Goal: Information Seeking & Learning: Learn about a topic

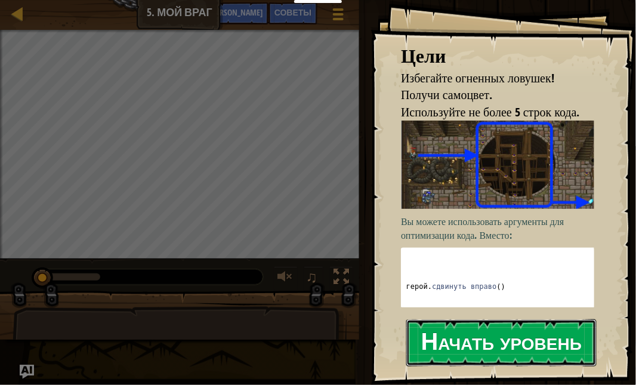
click at [496, 334] on button "Начать уровень" at bounding box center [501, 342] width 190 height 47
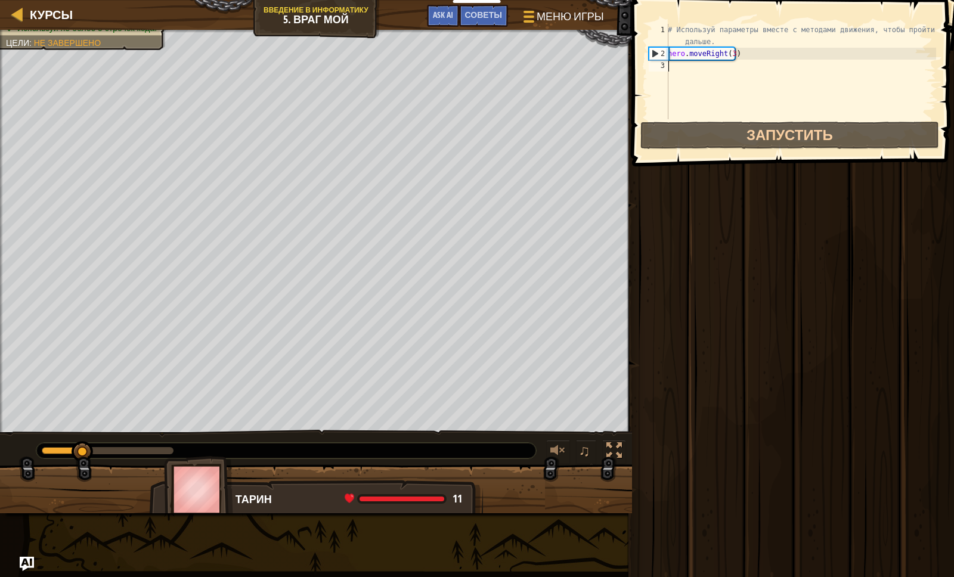
click at [635, 82] on div "# Используй параметры вместе с методами движения, чтобы пройти дальше. hero . m…" at bounding box center [801, 89] width 271 height 131
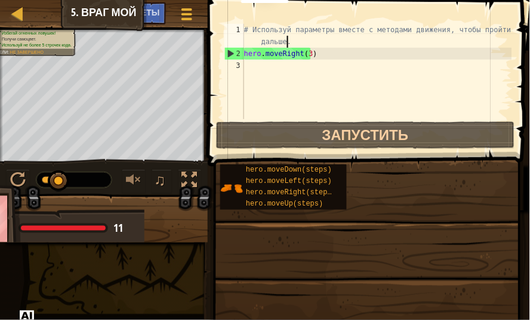
click at [379, 42] on div "# Используй параметры вместе с методами движения, чтобы пройти дальше. hero . m…" at bounding box center [377, 89] width 270 height 131
click at [313, 57] on div "# Используй параметры вместе с методами движения, чтобы пройти дальше. hero . m…" at bounding box center [377, 89] width 270 height 131
type textarea "hero.moveRight(3)"
drag, startPoint x: 299, startPoint y: 50, endPoint x: 245, endPoint y: 52, distance: 53.8
click at [245, 52] on div "# Используй параметры вместе с методами движения, чтобы пройти дальше. hero . m…" at bounding box center [377, 89] width 270 height 131
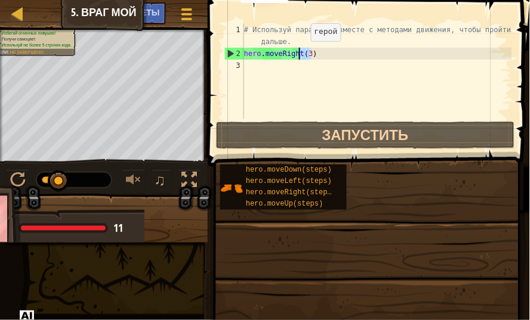
drag, startPoint x: 314, startPoint y: 50, endPoint x: 301, endPoint y: 52, distance: 13.3
click at [301, 52] on div "# Используй параметры вместе с методами движения, чтобы пройти дальше. hero . m…" at bounding box center [377, 89] width 270 height 131
click at [363, 82] on div "# Используй параметры вместе с методами движения, чтобы пройти дальше. hero . m…" at bounding box center [377, 89] width 270 height 131
click at [317, 48] on div "# Используй параметры вместе с методами движения, чтобы пройти дальше. hero . m…" at bounding box center [377, 89] width 270 height 131
drag, startPoint x: 317, startPoint y: 48, endPoint x: 301, endPoint y: 54, distance: 17.0
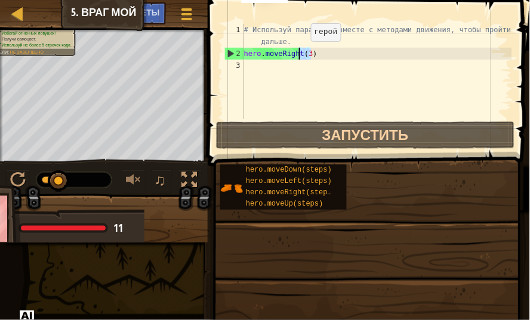
click at [301, 54] on div "# Используй параметры вместе с методами движения, чтобы пройти дальше. hero . m…" at bounding box center [377, 89] width 270 height 131
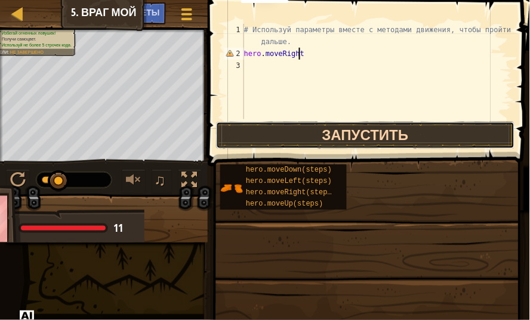
click at [291, 135] on button "Запустить" at bounding box center [365, 135] width 299 height 27
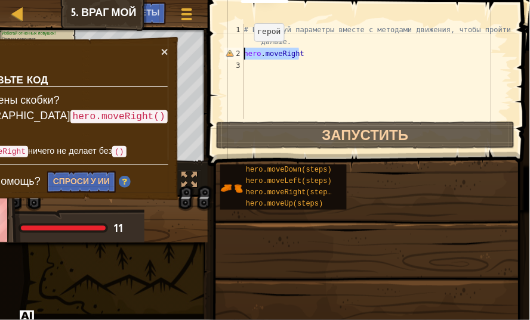
drag, startPoint x: 301, startPoint y: 54, endPoint x: 245, endPoint y: 52, distance: 56.7
click at [245, 52] on div "# Используй параметры вместе с методами движения, чтобы пройти дальше. hero . m…" at bounding box center [377, 89] width 270 height 131
click at [303, 52] on div "# Используй параметры вместе с методами движения, чтобы пройти дальше. hero . m…" at bounding box center [377, 71] width 270 height 95
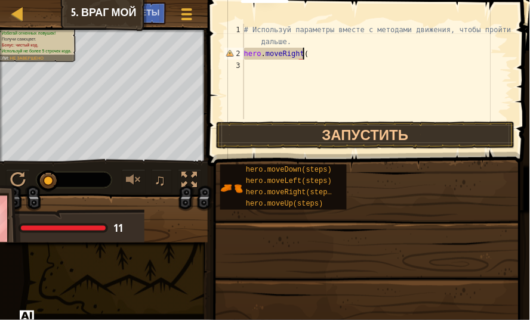
scroll to position [5, 4]
type textarea "hero.moveRight()"
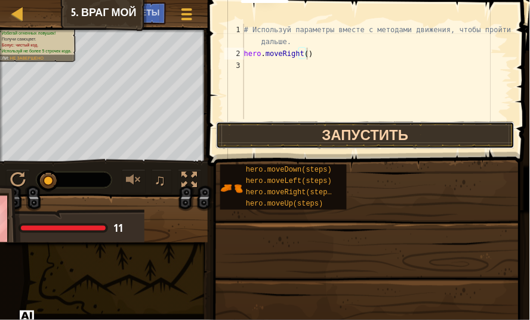
click at [341, 139] on button "Запустить" at bounding box center [365, 135] width 299 height 27
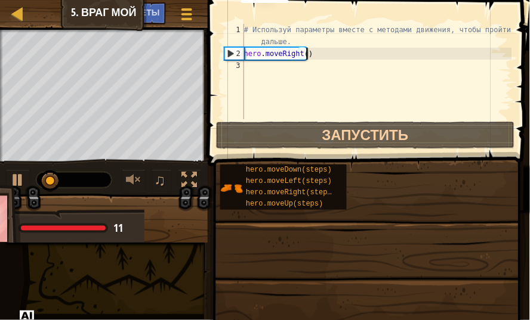
click at [302, 63] on div "# Используй параметры вместе с методами движения, чтобы пройти дальше. hero . m…" at bounding box center [377, 89] width 270 height 131
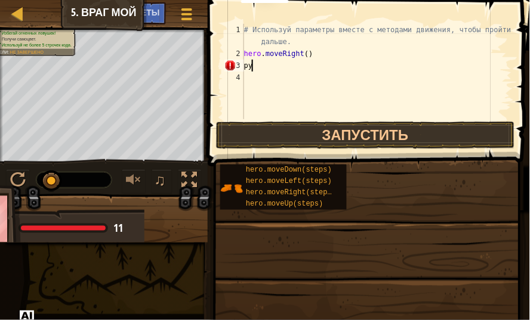
type textarea "р"
type textarea "h"
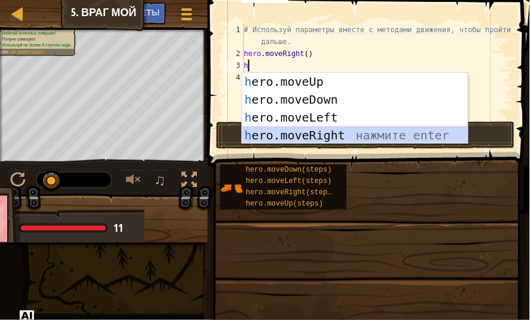
click at [342, 133] on div "h ero.moveUp нажмите enter h ero.moveDown нажмите enter h ero.moveLeft нажмите …" at bounding box center [354, 126] width 225 height 107
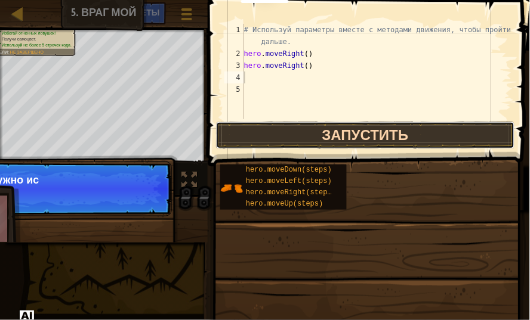
click at [342, 132] on button "Запустить" at bounding box center [365, 135] width 299 height 27
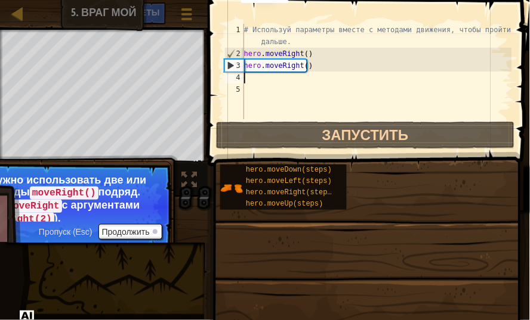
type textarea "h"
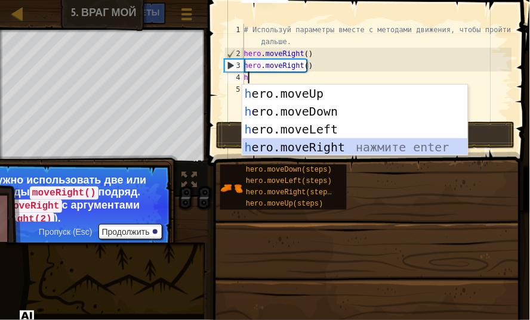
click at [329, 141] on div "h ero.moveUp нажмите enter h ero.moveDown нажмите enter h ero.moveLeft нажмите …" at bounding box center [354, 138] width 225 height 107
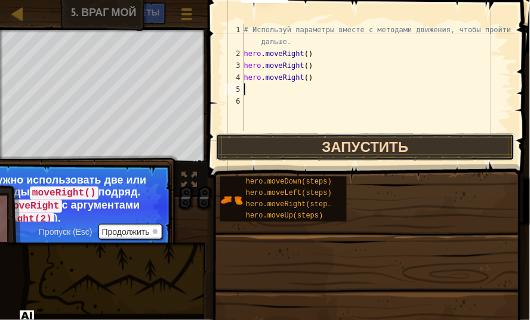
click at [342, 134] on button "Запустить" at bounding box center [365, 147] width 299 height 27
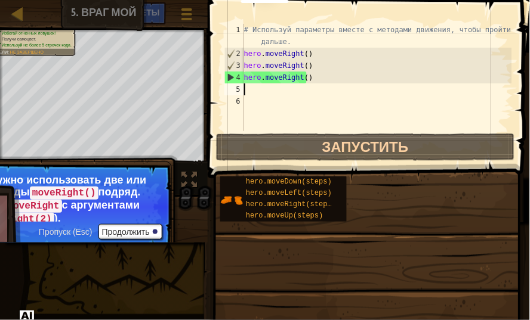
type textarea "h"
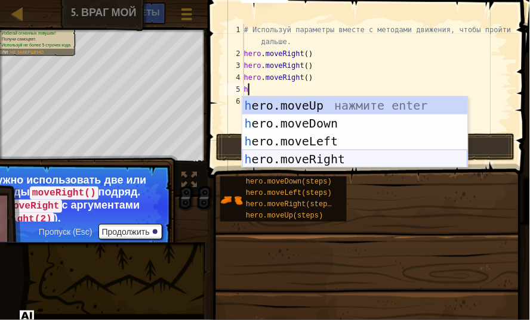
click at [378, 152] on div "h ero.moveUp нажмите enter h ero.moveDown нажмите enter h ero.moveLeft нажмите …" at bounding box center [354, 150] width 225 height 107
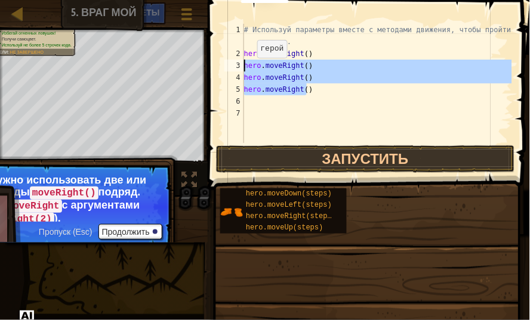
drag, startPoint x: 339, startPoint y: 86, endPoint x: 240, endPoint y: 67, distance: 100.4
click at [240, 67] on div "1 2 3 4 5 6 7 # Используй параметры вместе с методами движения, чтобы пройти да…" at bounding box center [367, 83] width 290 height 119
type textarea "hero.moveRight() hero.moveRight()"
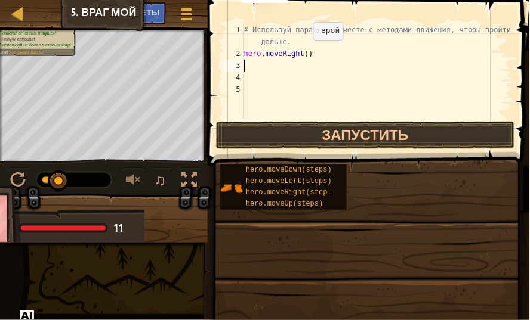
click at [303, 51] on div "# Используй параметры вместе с методами движения, чтобы пройти дальше. hero . m…" at bounding box center [377, 89] width 270 height 131
type textarea "hero.moveRight(3)"
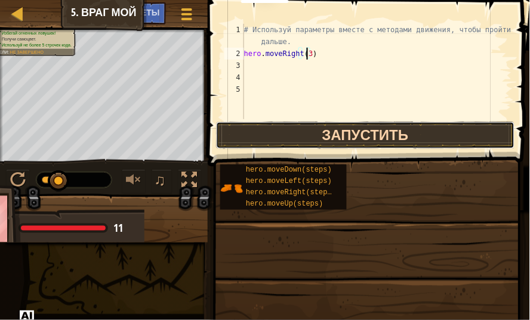
click at [359, 129] on button "Запустить" at bounding box center [365, 135] width 299 height 27
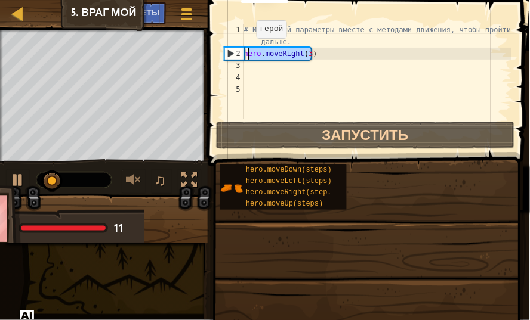
drag, startPoint x: 338, startPoint y: 54, endPoint x: 246, endPoint y: 50, distance: 91.4
click at [246, 50] on div "# Используй параметры вместе с методами движения, чтобы пройти дальше. hero . m…" at bounding box center [377, 89] width 270 height 131
click at [308, 87] on div "# Используй параметры вместе с методами движения, чтобы пройти дальше. hero . m…" at bounding box center [377, 89] width 270 height 131
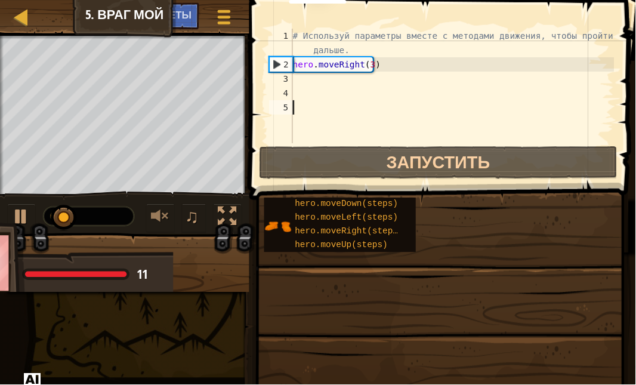
scroll to position [5, 0]
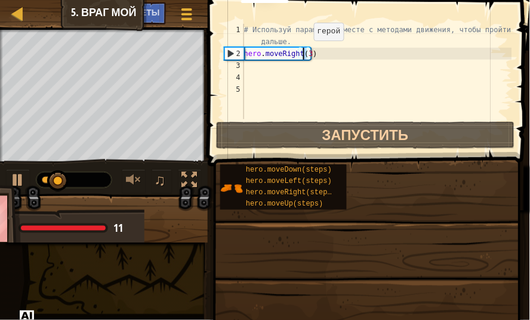
click at [304, 52] on div "# Используй параметры вместе с методами движения, чтобы пройти дальше. hero . m…" at bounding box center [377, 89] width 270 height 131
type textarea "hero.moveRight(3)"
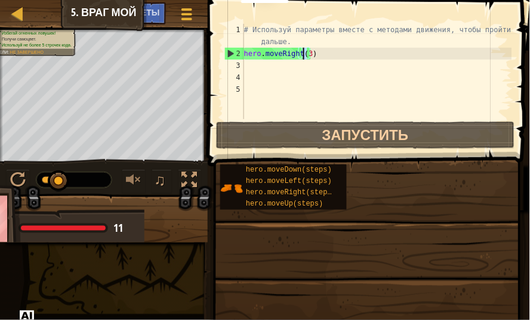
click at [326, 61] on div "# Используй параметры вместе с методами движения, чтобы пройти дальше. hero . m…" at bounding box center [377, 89] width 270 height 131
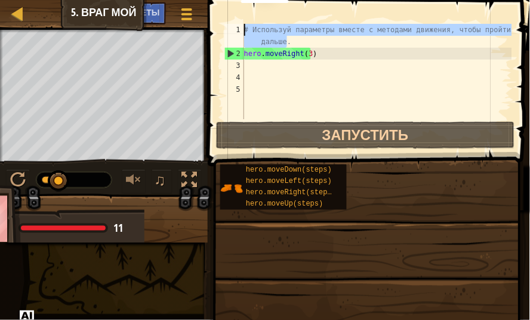
drag, startPoint x: 291, startPoint y: 39, endPoint x: 243, endPoint y: 32, distance: 48.9
click at [243, 32] on div "1 2 3 4 5 # Используй параметры вместе с методами движения, чтобы пройти дальше…" at bounding box center [367, 71] width 290 height 95
type textarea "# Используй параметры вместе с методами движения, чтобы пройти дальше."
click at [308, 67] on div "# Используй параметры вместе с методами движения, чтобы пройти дальше. hero . m…" at bounding box center [377, 89] width 270 height 131
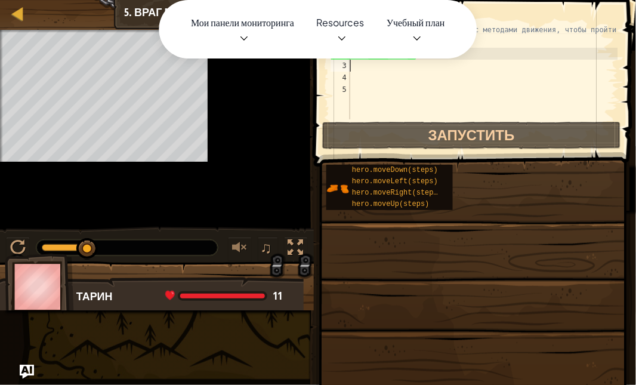
scroll to position [5, 0]
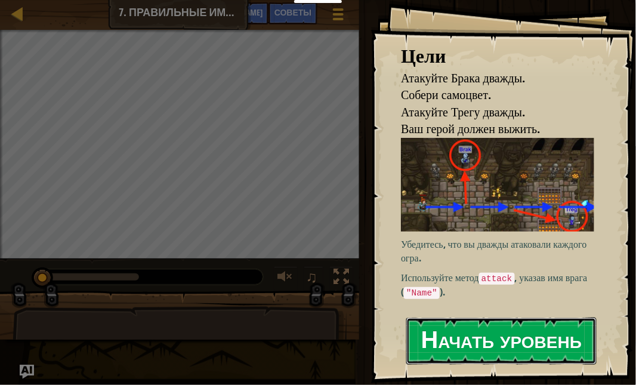
click at [535, 328] on button "Начать уровень" at bounding box center [501, 340] width 190 height 47
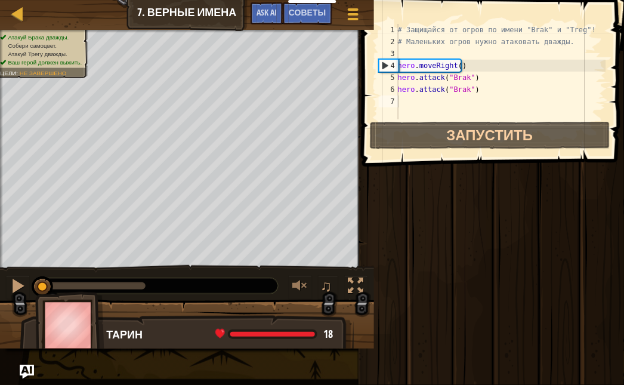
click at [489, 88] on div "# Защищайся от огров по имени "Brak" и "Treg"! # Маленьких огров нужно атаковат…" at bounding box center [501, 83] width 211 height 119
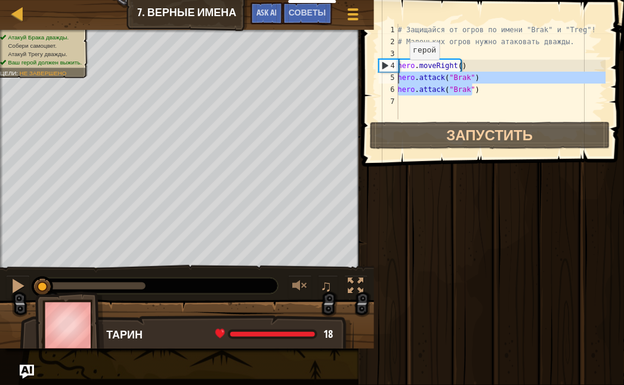
drag, startPoint x: 489, startPoint y: 88, endPoint x: 393, endPoint y: 72, distance: 98.0
click at [393, 72] on div "hero.attack("Brak") 1 2 3 4 5 6 7 # Защищайся от огров по имени "Brak" и "Treg"…" at bounding box center [491, 71] width 230 height 95
type textarea "hero.attack("Brak") hero.attack("Brak")"
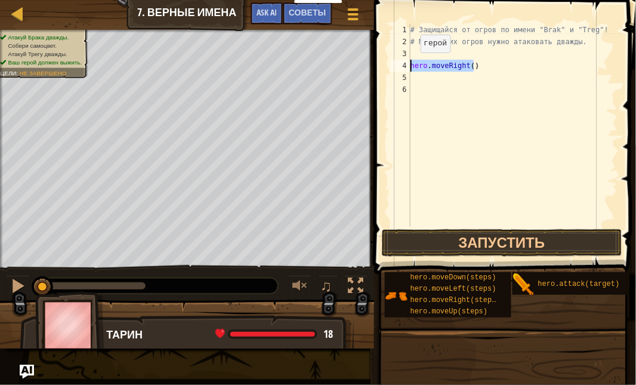
drag, startPoint x: 478, startPoint y: 67, endPoint x: 409, endPoint y: 64, distance: 69.2
click at [409, 64] on div "1 2 3 4 5 6 # Защищайся от огров по имени "Brak" и "Treg"! # Маленьких огров ну…" at bounding box center [503, 125] width 230 height 203
type textarea "hero.moveRight()"
click at [427, 75] on div "# Защищайся от огров по имени "Brak" и "Treg"! # Маленьких огров нужно атаковат…" at bounding box center [513, 137] width 210 height 227
type textarea "h"
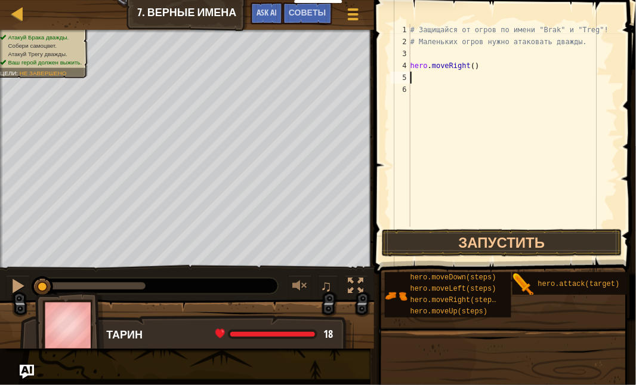
scroll to position [5, 0]
click at [437, 75] on div "# Защищайся от огров по имени "Brak" и "Treg"! # Маленьких огров нужно атаковат…" at bounding box center [513, 137] width 210 height 227
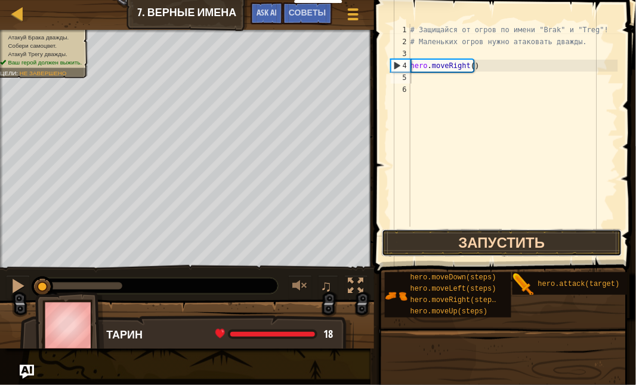
click at [444, 246] on button "Запустить" at bounding box center [502, 242] width 240 height 27
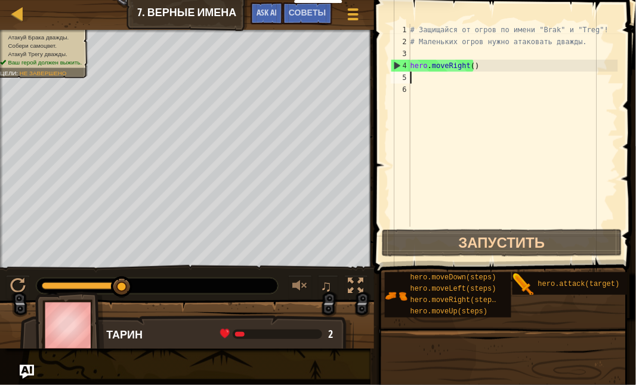
click at [468, 79] on div "# Защищайся от огров по имени "Brak" и "Treg"! # Маленьких огров нужно атаковат…" at bounding box center [513, 137] width 210 height 227
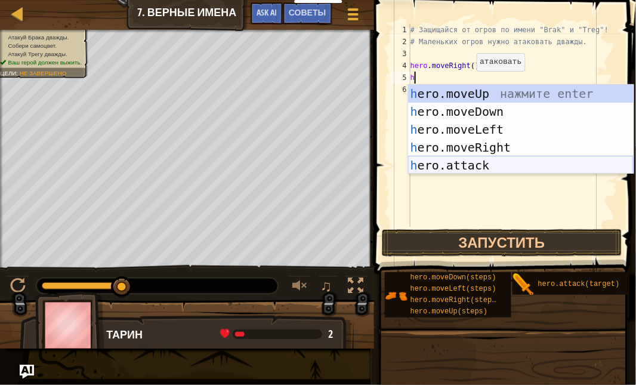
click at [457, 158] on div "h ero.moveUp нажмите enter h ero.moveDown нажмите enter h ero.moveLeft нажмите …" at bounding box center [520, 147] width 225 height 125
type textarea "hero.attack("Enemy Name")"
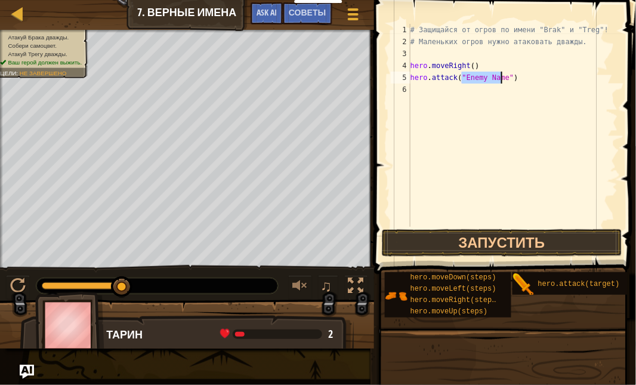
click at [475, 122] on div "# Защищайся от огров по имени "Brak" и "Treg"! # Маленьких огров нужно атаковат…" at bounding box center [513, 137] width 210 height 227
drag, startPoint x: 517, startPoint y: 77, endPoint x: 456, endPoint y: 76, distance: 60.9
click at [456, 76] on div "# Защищайся от огров по имени "Brak" и "Treg"! # Маленьких огров нужно атаковат…" at bounding box center [513, 137] width 210 height 227
click at [456, 75] on div "# Защищайся от огров по имени "Brak" и "Treg"! # Маленьких огров нужно атаковат…" at bounding box center [513, 137] width 210 height 227
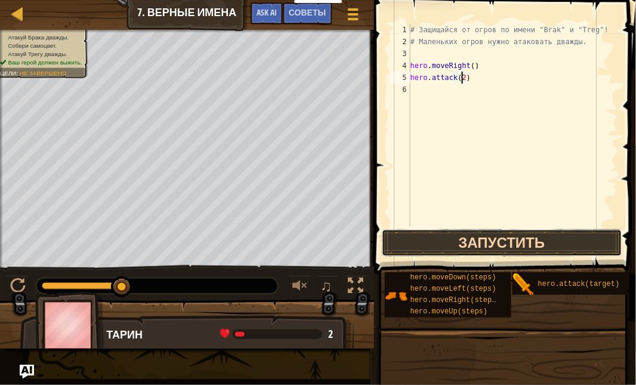
click at [501, 239] on button "Запустить" at bounding box center [502, 242] width 240 height 27
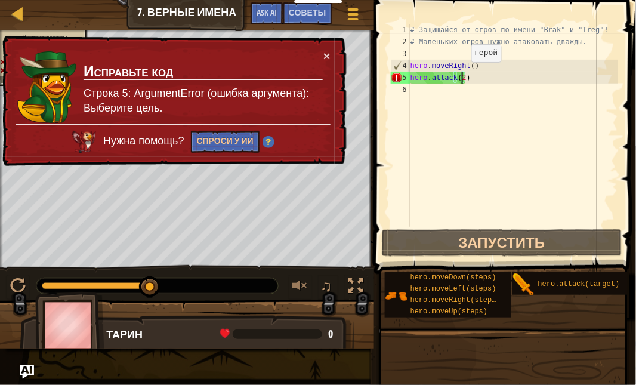
click at [461, 74] on div "# Защищайся от огров по имени "Brak" и "Treg"! # Маленьких огров нужно атаковат…" at bounding box center [513, 137] width 210 height 227
type textarea "hero.attack()"
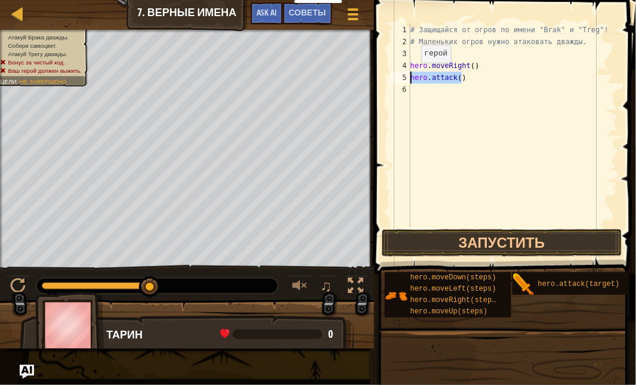
drag, startPoint x: 477, startPoint y: 79, endPoint x: 403, endPoint y: 77, distance: 74.0
click at [403, 77] on div "hero.attack() 1 2 3 4 5 6 # Защищайся от огров по имени "Brak" и "Treg"! # Мале…" at bounding box center [503, 125] width 230 height 203
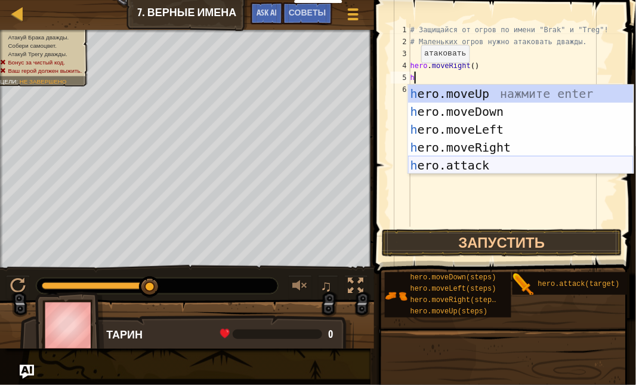
click at [449, 161] on div "h ero.moveUp нажмите enter h ero.moveDown нажмите enter h ero.moveLeft нажмите …" at bounding box center [520, 147] width 225 height 125
type textarea "hero.attack("Enemy Name")"
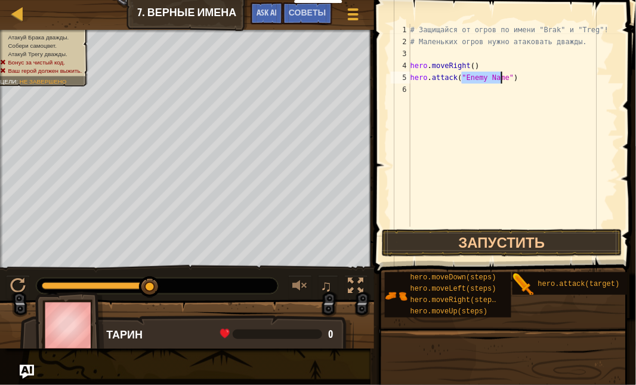
click at [501, 146] on div "# Защищайся от огров по имени "Brak" и "Treg"! # Маленьких огров нужно атаковат…" at bounding box center [513, 137] width 210 height 227
drag, startPoint x: 502, startPoint y: 79, endPoint x: 463, endPoint y: 74, distance: 39.7
click at [463, 74] on div "# Защищайся от огров по имени "Brak" и "Treg"! # Маленьких огров нужно атаковат…" at bounding box center [513, 137] width 210 height 227
click at [461, 76] on div "# Защищайся от огров по имени "Brak" и "Treg"! # Маленьких огров нужно атаковат…" at bounding box center [513, 137] width 210 height 227
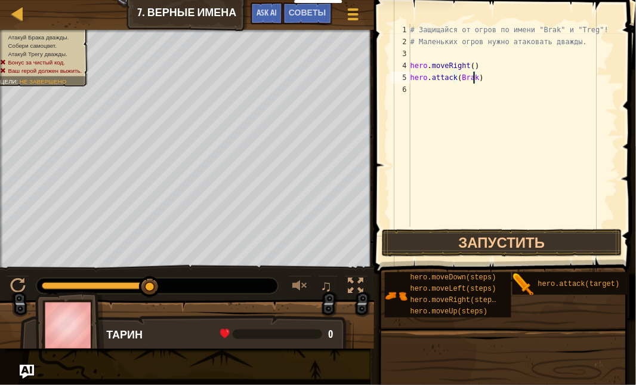
scroll to position [5, 5]
type textarea "hero.attack(Brak)"
click at [465, 239] on button "Запустить" at bounding box center [502, 242] width 240 height 27
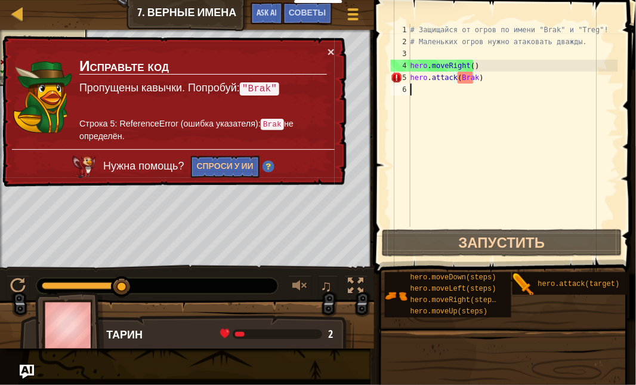
click at [471, 159] on div "# Защищайся от огров по имени "Brak" и "Treg"! # Маленьких огров нужно атаковат…" at bounding box center [513, 137] width 210 height 227
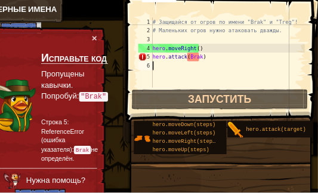
scroll to position [5, 0]
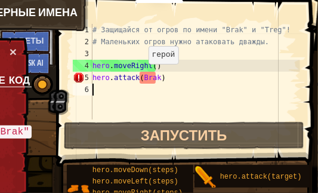
click at [138, 75] on div "# Защищайся от огров по имени "Brak" и "Treg"! # Маленьких огров нужно атаковат…" at bounding box center [195, 83] width 210 height 119
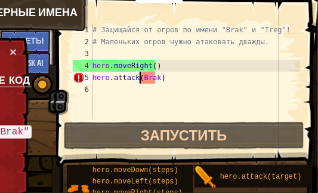
scroll to position [5, 4]
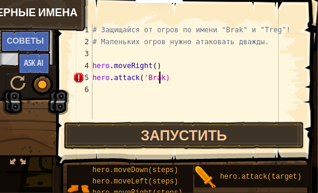
click at [159, 79] on div "# Защищайся от огров по имени "Brak" и "Treg"! # Маленьких огров нужно атаковат…" at bounding box center [195, 83] width 210 height 119
click at [163, 78] on div "# Защищайся от огров по имени "Brak" и "Treg"! # Маленьких огров нужно атаковат…" at bounding box center [195, 83] width 210 height 119
type textarea "hero.attack("Brak")"
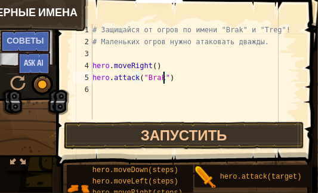
click at [174, 100] on div "# Защищайся от огров по имени "Brak" и "Treg"! # Маленьких огров нужно атаковат…" at bounding box center [195, 83] width 210 height 119
click at [163, 76] on div "# Защищайся от огров по имени "Brak" и "Treg"! # Маленьких огров нужно атаковат…" at bounding box center [195, 83] width 210 height 119
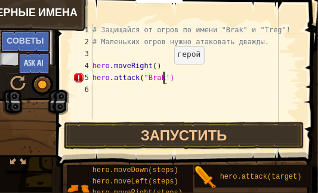
scroll to position [5, 5]
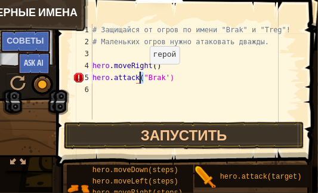
click at [140, 76] on div "# Защищайся от огров по имени "Brak" и "Treg"! # Маленьких огров нужно атаковат…" at bounding box center [195, 83] width 210 height 119
click at [162, 76] on div "# Защищайся от огров по имени "Brak" и "Treg"! # Маленьких огров нужно атаковат…" at bounding box center [195, 83] width 210 height 119
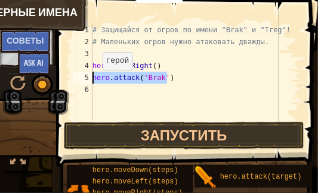
drag, startPoint x: 177, startPoint y: 79, endPoint x: 91, endPoint y: 81, distance: 85.3
click at [91, 81] on div "hero.attack('Brak') 1 2 3 4 5 6 # Защищайся от огров по имени "Brak" и "Treg"! …" at bounding box center [185, 71] width 230 height 95
type textarea "hero.attack('Brak')"
click at [187, 78] on div "# Защищайся от огров по имени "Brak" и "Treg"! # Маленьких огров нужно атаковат…" at bounding box center [195, 71] width 210 height 95
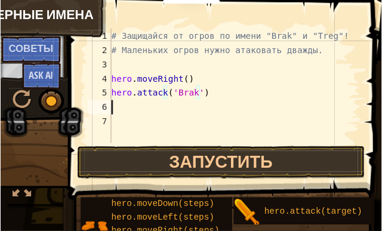
scroll to position [5, 0]
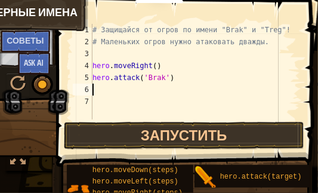
paste textarea "hero.attack('Brak')"
type textarea "hero.attack('Brak')"
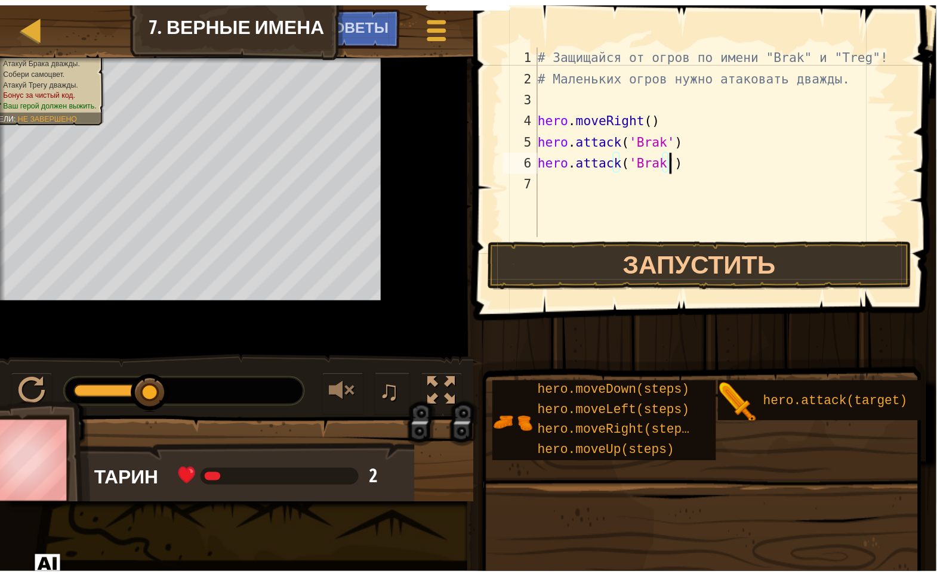
scroll to position [6, 0]
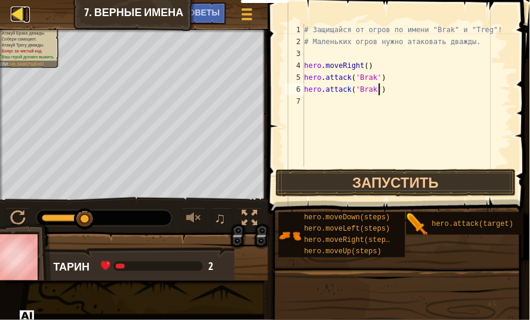
click at [11, 8] on div at bounding box center [18, 14] width 15 height 15
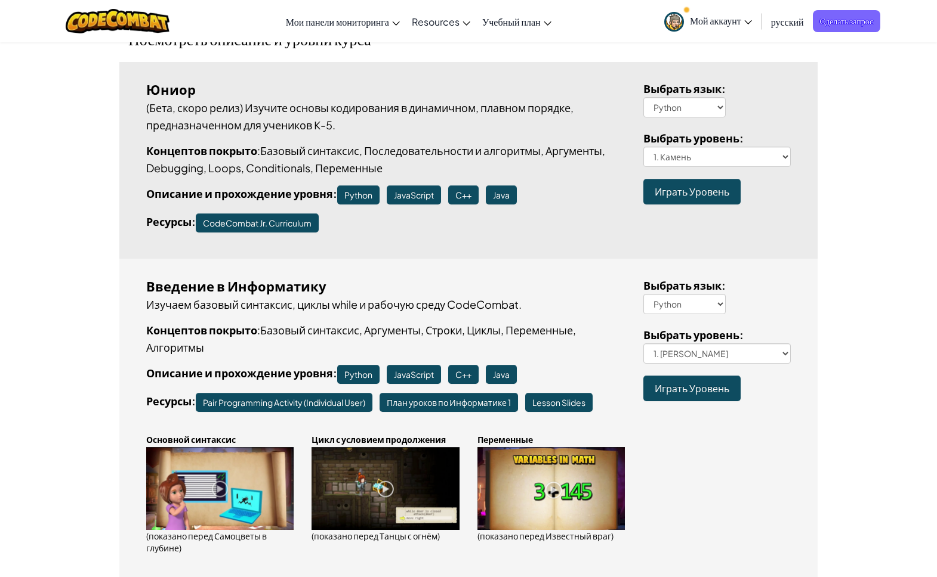
scroll to position [216, 0]
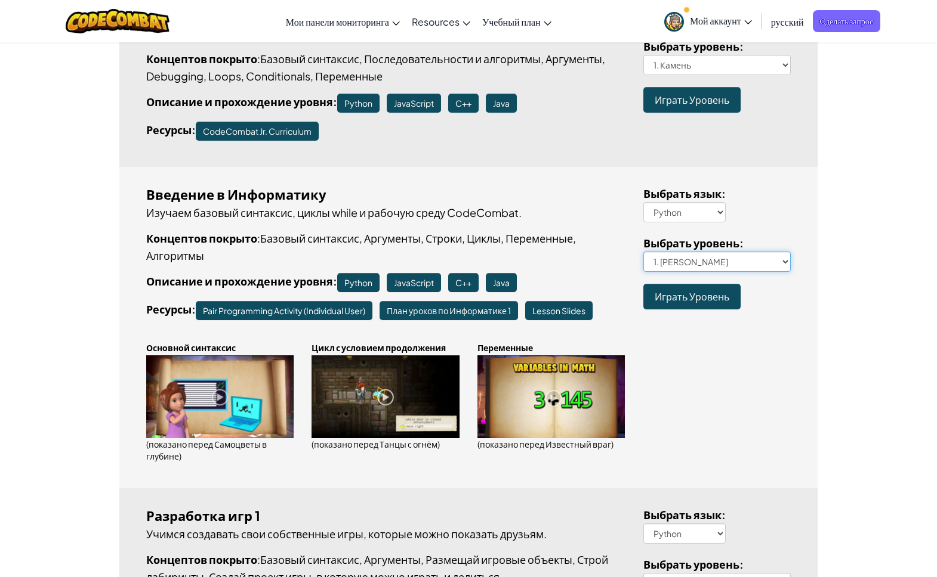
click at [635, 262] on select "1. Подземелья Китгарда 2. Самоцветы в глубине 3. Охранник в тени 3a. В обратном…" at bounding box center [717, 262] width 148 height 20
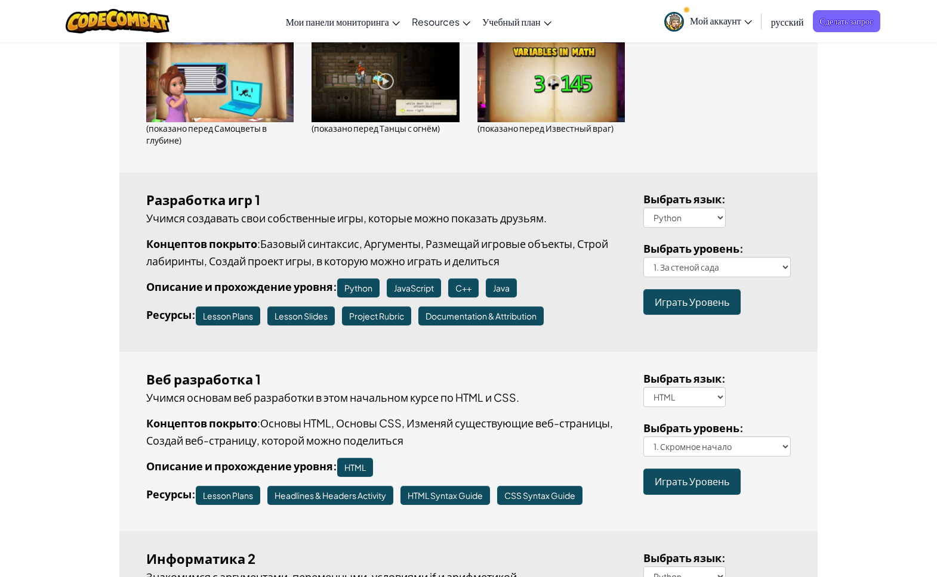
scroll to position [557, 0]
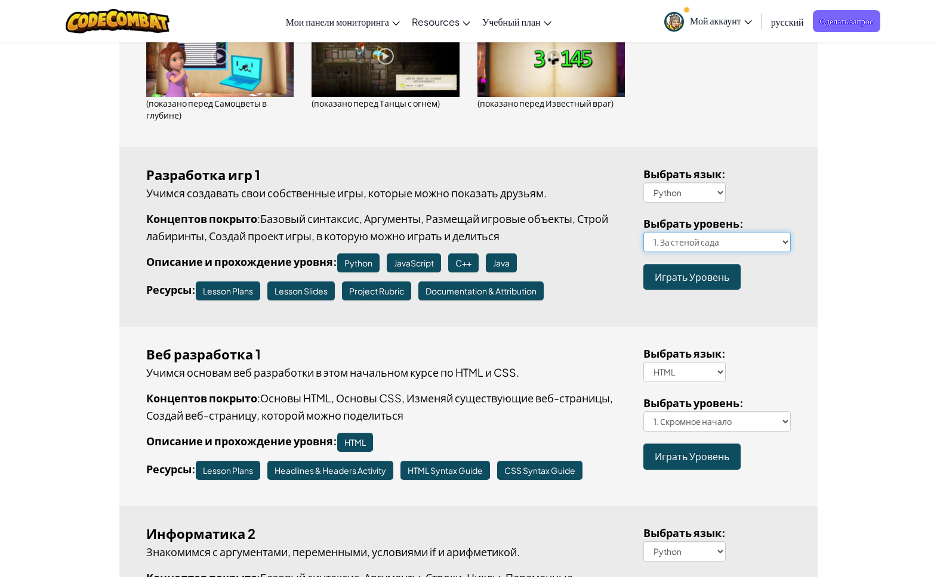
click at [635, 237] on select "1. За стеной сада 2. Прогулка по кликам 3. Героическое путешествие 4. Уди-лабир…" at bounding box center [717, 242] width 148 height 20
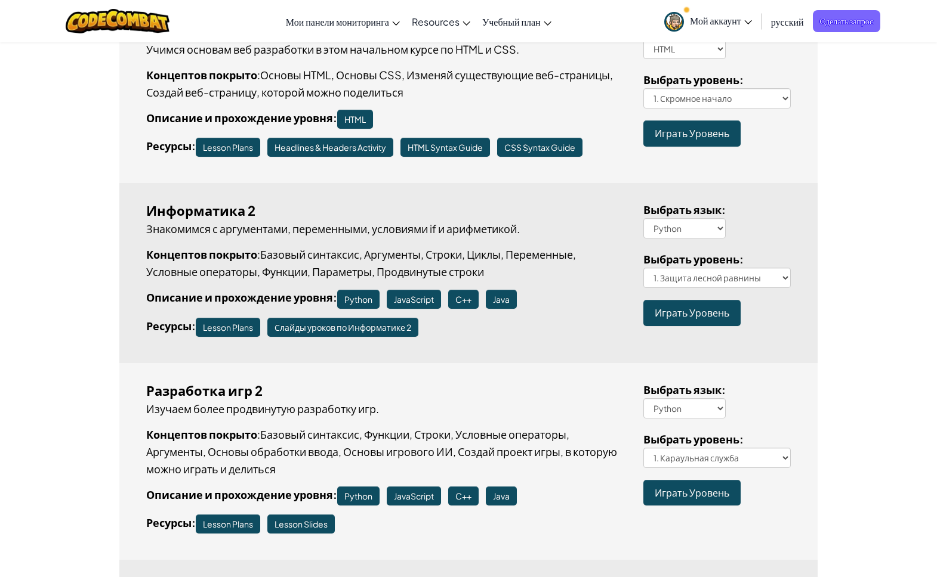
scroll to position [897, 0]
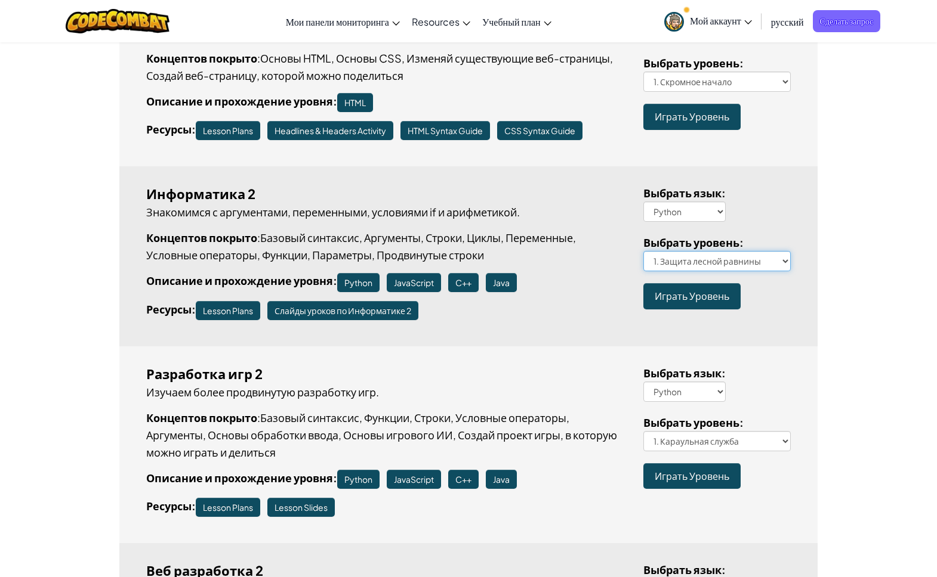
click at [635, 252] on select "1. Защита лесной равнины 2. Извилистая тропинка 3. Один неверный шаг 4. Лесное …" at bounding box center [717, 261] width 148 height 20
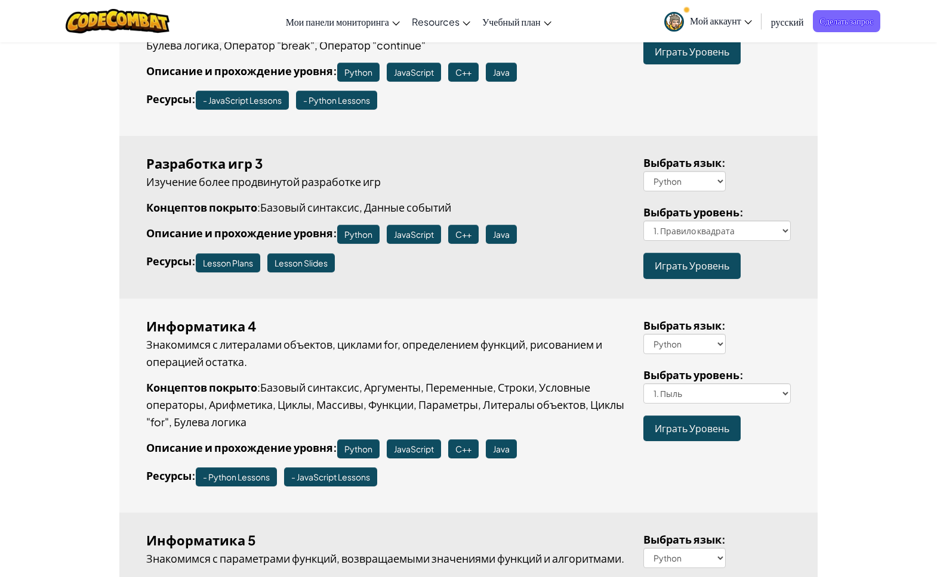
scroll to position [0, 0]
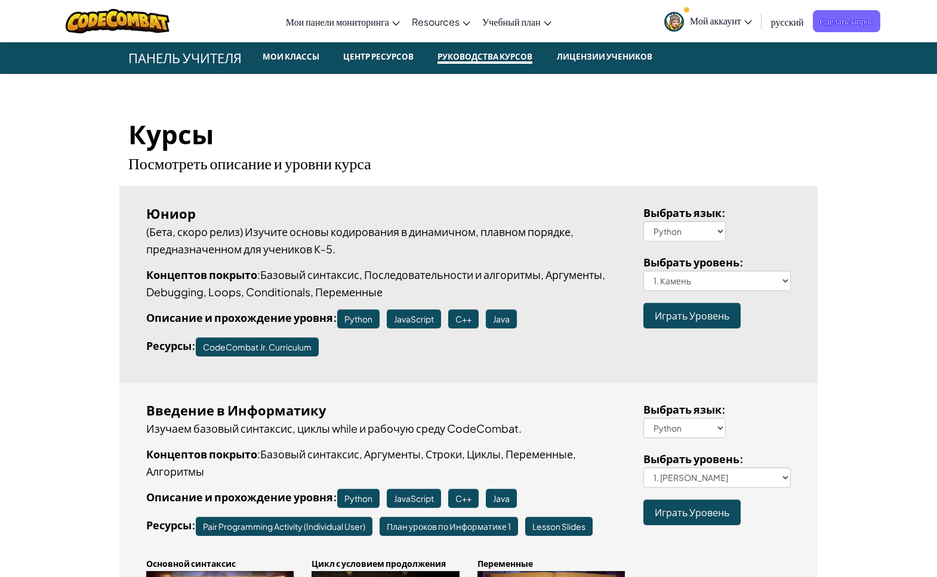
click at [185, 66] on span "Панель учителя" at bounding box center [184, 58] width 131 height 32
click at [141, 24] on img at bounding box center [118, 21] width 104 height 24
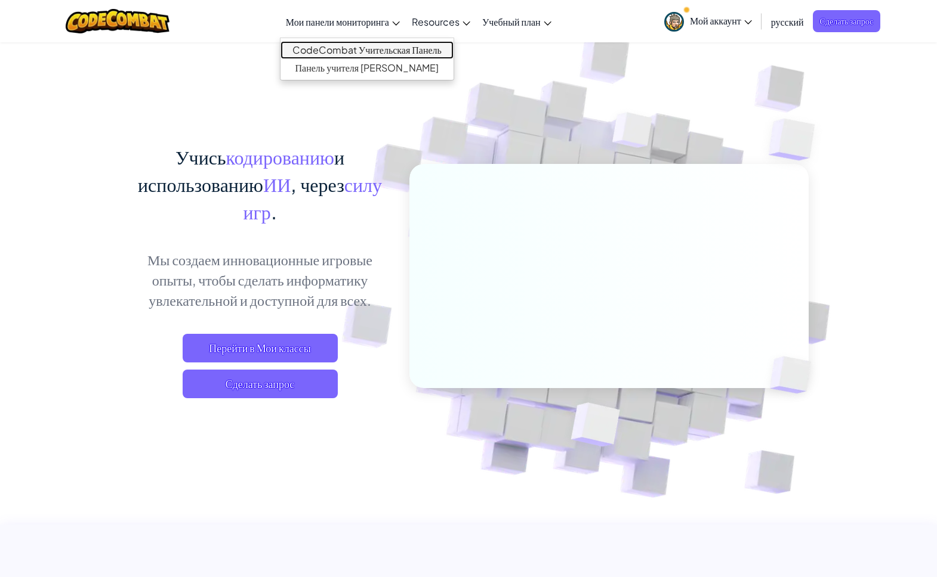
click at [375, 51] on link "CodeCombat Учительская Панель" at bounding box center [366, 50] width 173 height 18
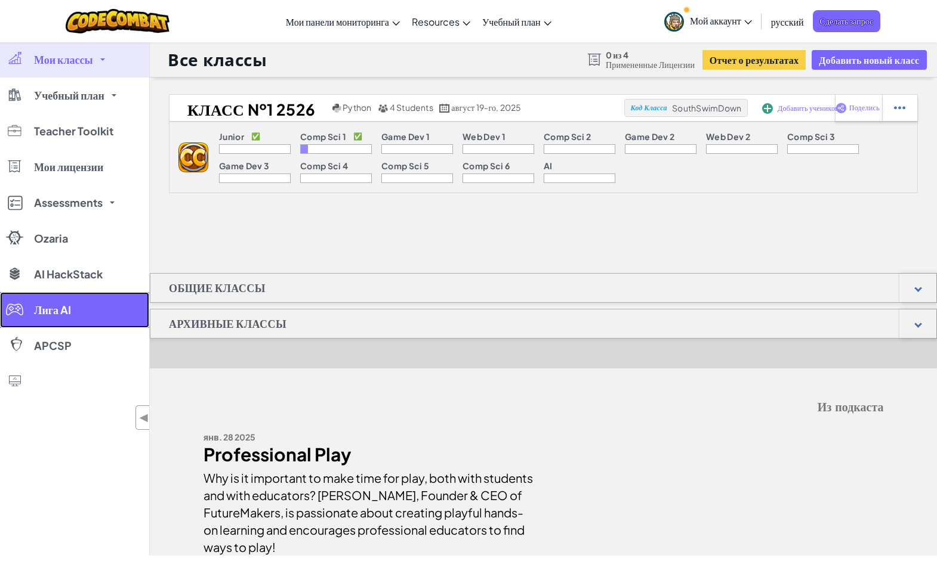
click at [98, 299] on link "Лига AI" at bounding box center [74, 310] width 149 height 36
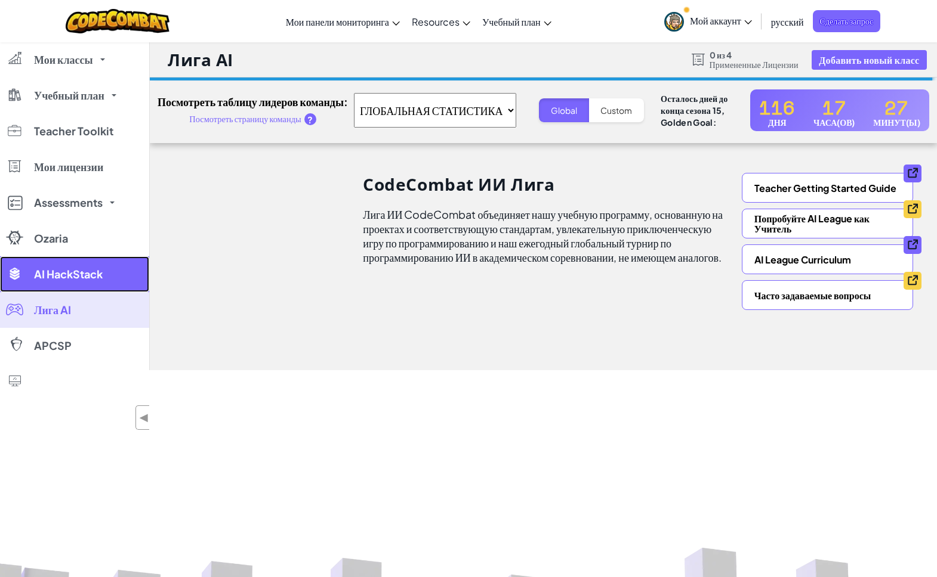
click at [54, 261] on link "AI HackStack" at bounding box center [74, 275] width 149 height 36
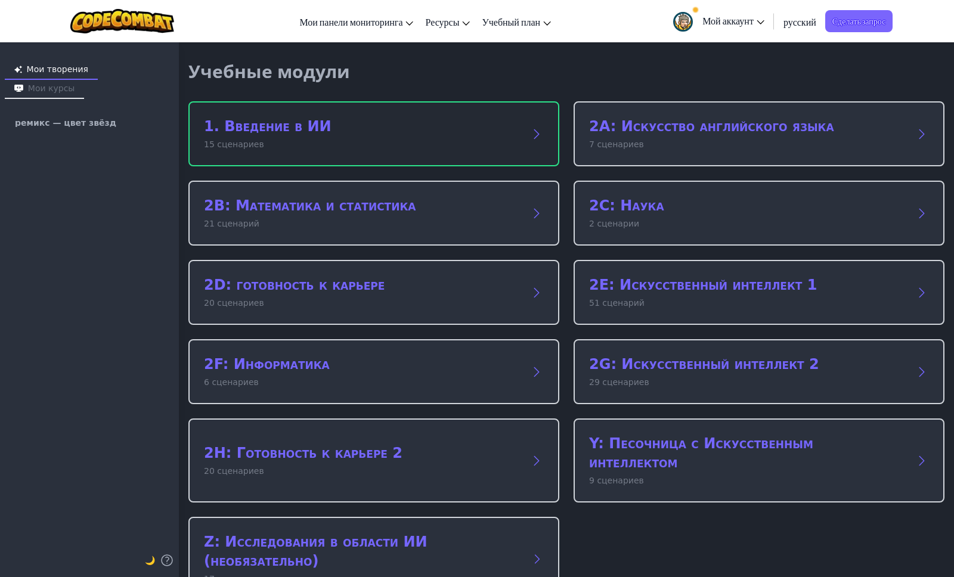
click at [305, 116] on div "1. Введение в ИИ 15 сценариев" at bounding box center [374, 133] width 371 height 65
